Goal: Task Accomplishment & Management: Manage account settings

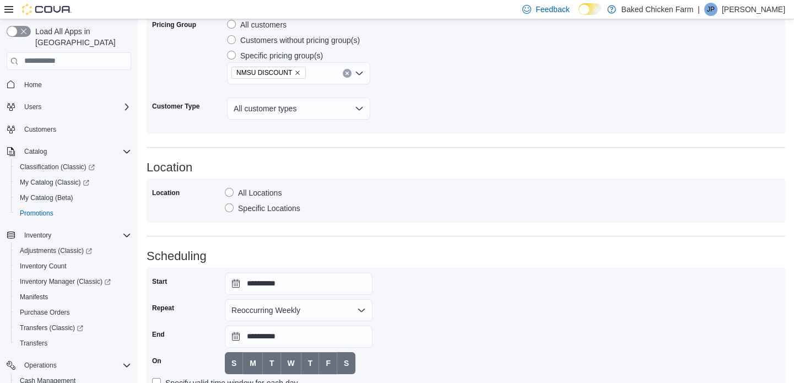
scroll to position [760, 0]
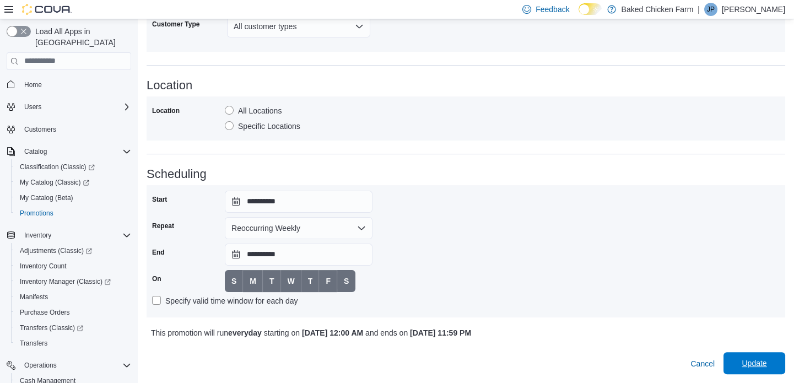
click at [754, 370] on span "Update" at bounding box center [754, 363] width 48 height 22
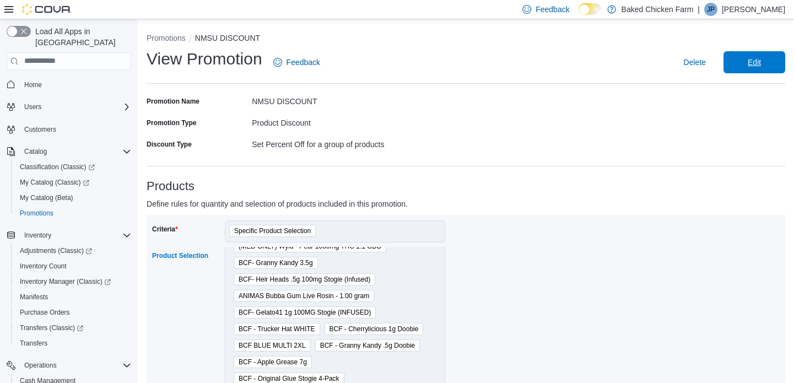
click at [745, 62] on span "Edit" at bounding box center [754, 62] width 48 height 22
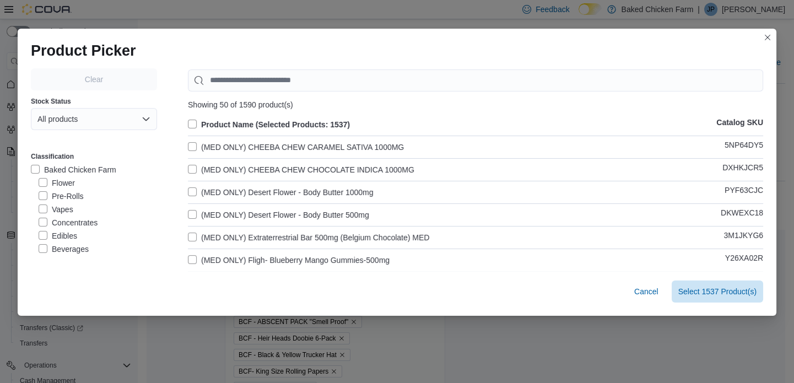
click at [188, 122] on label "Product Name (Selected Products: 1537)" at bounding box center [269, 124] width 162 height 13
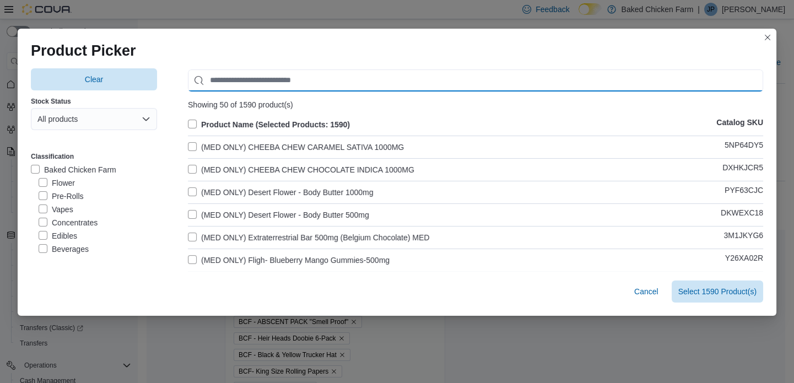
click at [239, 88] on input "Use aria labels when no actual label is in use" at bounding box center [475, 80] width 575 height 22
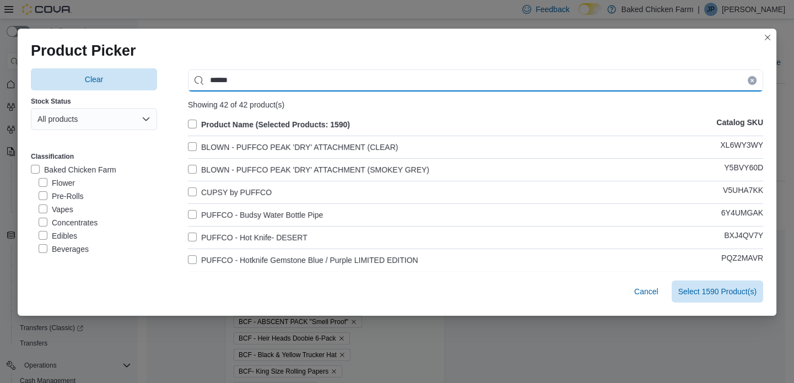
type input "******"
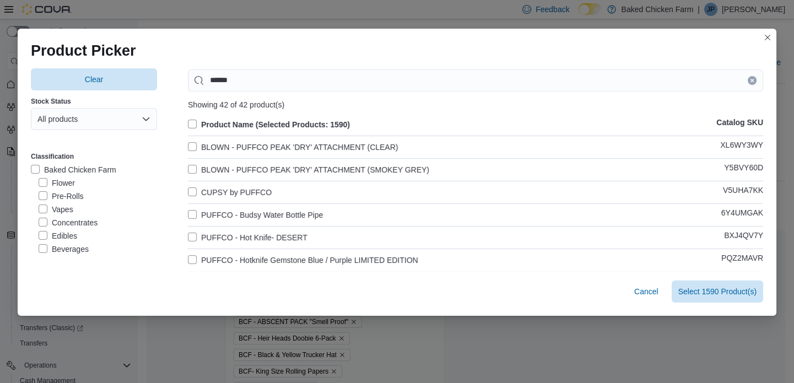
click at [193, 145] on label "BLOWN - PUFFCO PEAK 'DRY' ATTACHMENT (CLEAR)" at bounding box center [293, 146] width 210 height 13
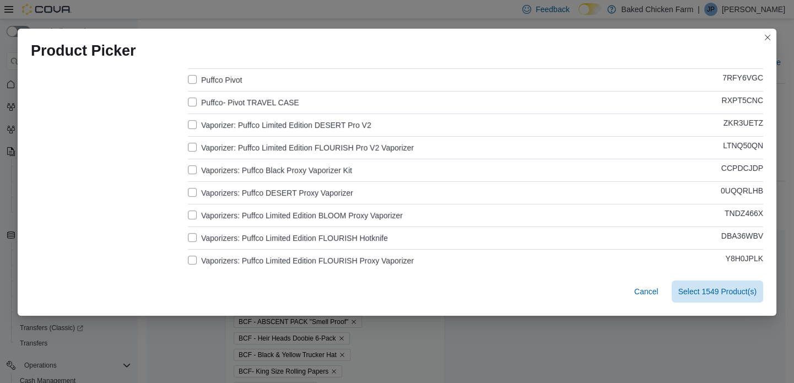
scroll to position [869, 0]
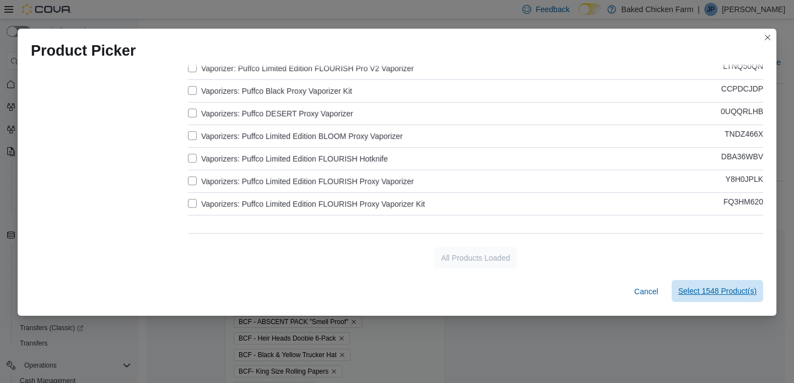
click at [702, 289] on span "Select 1548 Product(s)" at bounding box center [717, 290] width 78 height 11
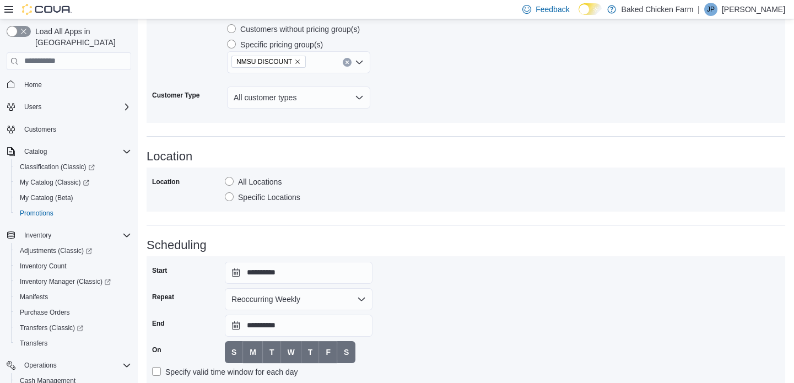
scroll to position [760, 0]
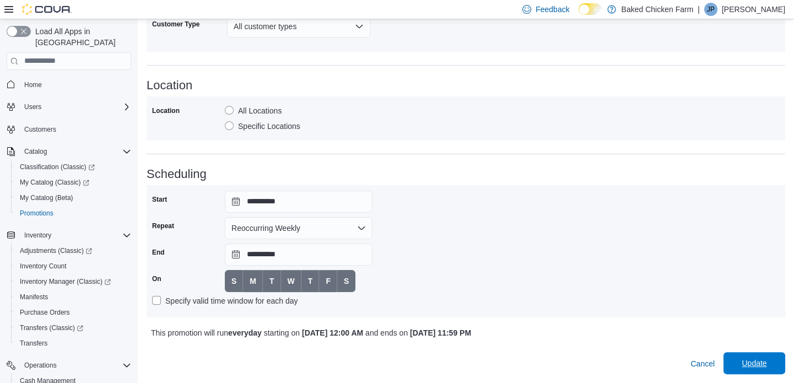
click at [771, 353] on span "Update" at bounding box center [754, 363] width 48 height 22
